Goal: Task Accomplishment & Management: Use online tool/utility

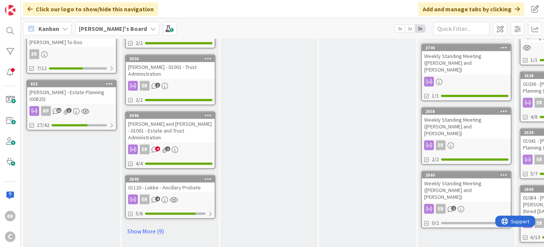
scroll to position [415, 0]
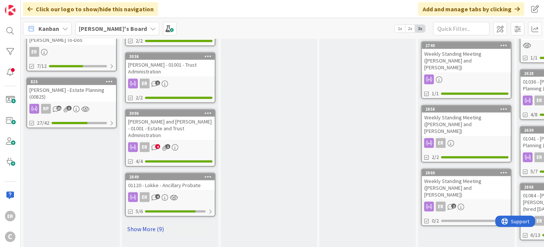
click at [161, 223] on link "Show More (9)" at bounding box center [170, 229] width 90 height 12
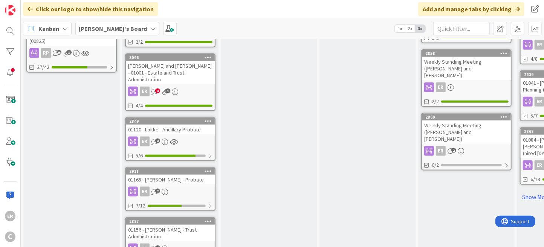
scroll to position [490, 0]
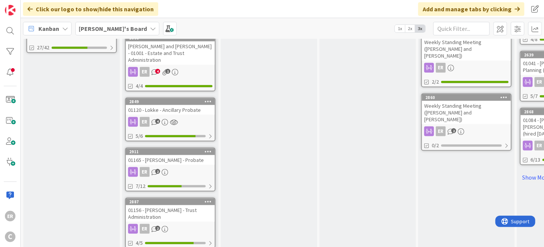
click at [204, 167] on div "ER 2" at bounding box center [170, 172] width 89 height 10
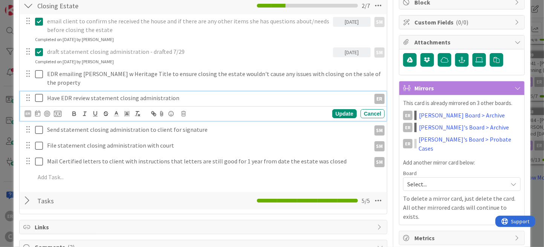
click at [65, 100] on p "Have EDR review statement closing administration" at bounding box center [207, 98] width 320 height 9
drag, startPoint x: 91, startPoint y: 98, endPoint x: 36, endPoint y: 98, distance: 54.7
click at [36, 98] on div "Have EDR review statement closing administration ER" at bounding box center [204, 98] width 362 height 13
click at [39, 99] on icon at bounding box center [40, 97] width 11 height 9
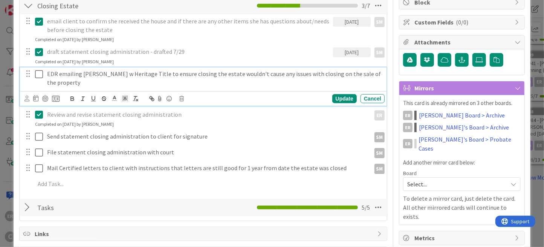
click at [89, 79] on p "EDR emailing [PERSON_NAME] w Heritage Title to ensure closing the estate wouldn…" at bounding box center [214, 78] width 334 height 17
click at [181, 98] on icon at bounding box center [181, 98] width 5 height 5
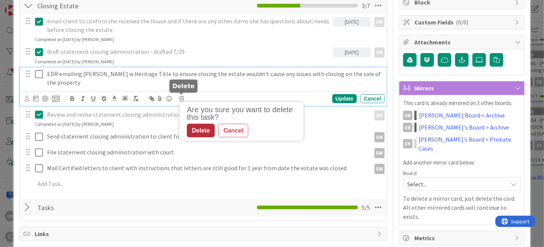
click at [205, 127] on div "Delete" at bounding box center [201, 131] width 28 height 14
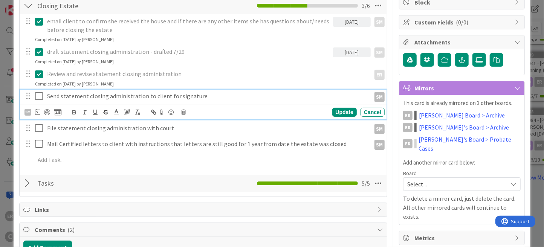
click at [203, 94] on p "Send statement closing administration to client for signature" at bounding box center [207, 96] width 320 height 9
click at [36, 112] on icon at bounding box center [37, 112] width 5 height 6
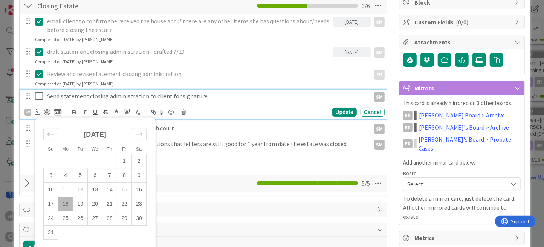
click at [66, 201] on td "18" at bounding box center [65, 204] width 15 height 14
type input "[DATE]"
click at [332, 113] on div "Update" at bounding box center [344, 112] width 25 height 9
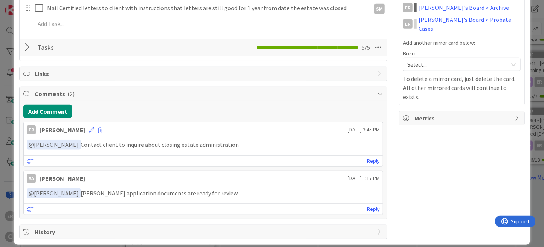
scroll to position [277, 0]
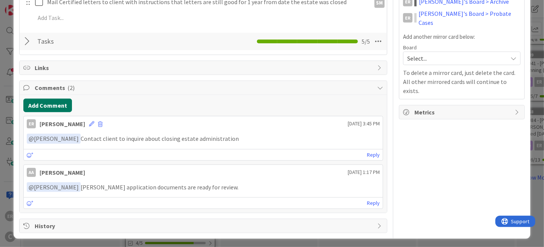
click at [51, 105] on button "Add Comment" at bounding box center [47, 106] width 49 height 14
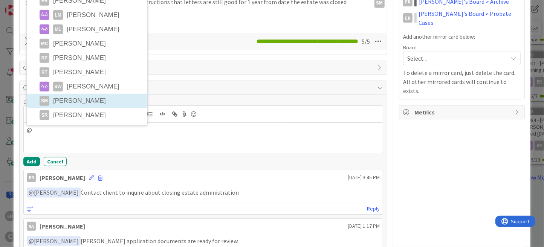
click at [75, 101] on li "SM [PERSON_NAME]" at bounding box center [87, 101] width 120 height 14
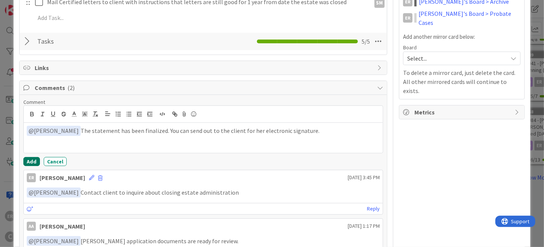
click at [33, 159] on button "Add" at bounding box center [31, 161] width 17 height 9
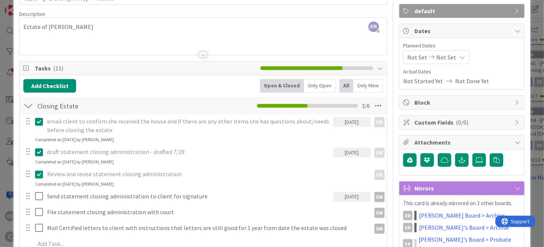
scroll to position [0, 0]
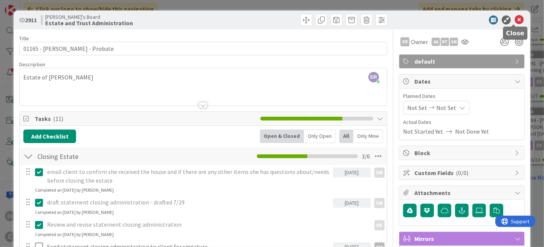
click at [515, 16] on icon at bounding box center [519, 19] width 9 height 9
